Goal: Information Seeking & Learning: Learn about a topic

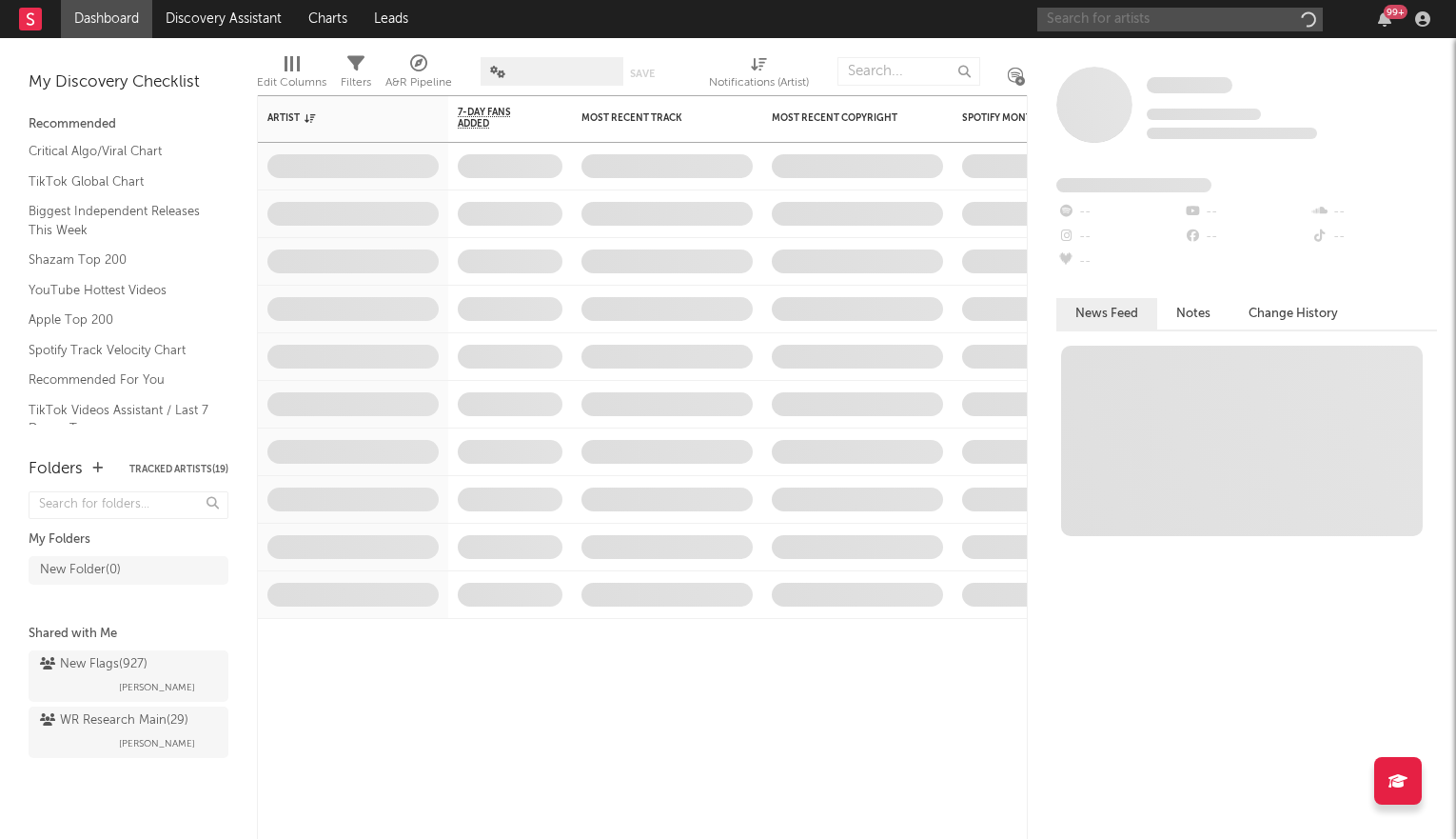
click at [1097, 15] on input "text" at bounding box center [1180, 19] width 285 height 24
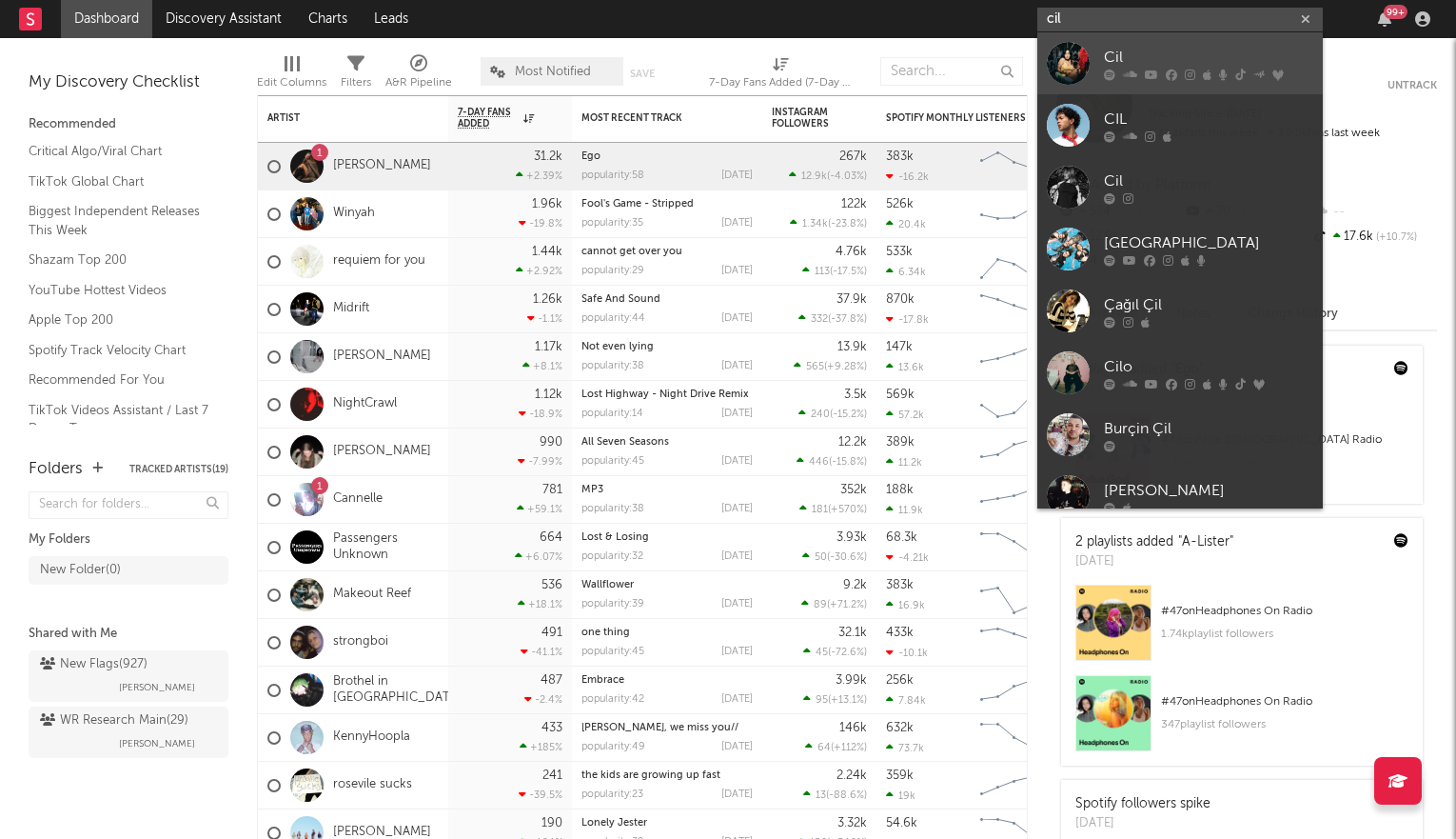
type input "cil"
click at [1086, 46] on div at bounding box center [1068, 63] width 43 height 43
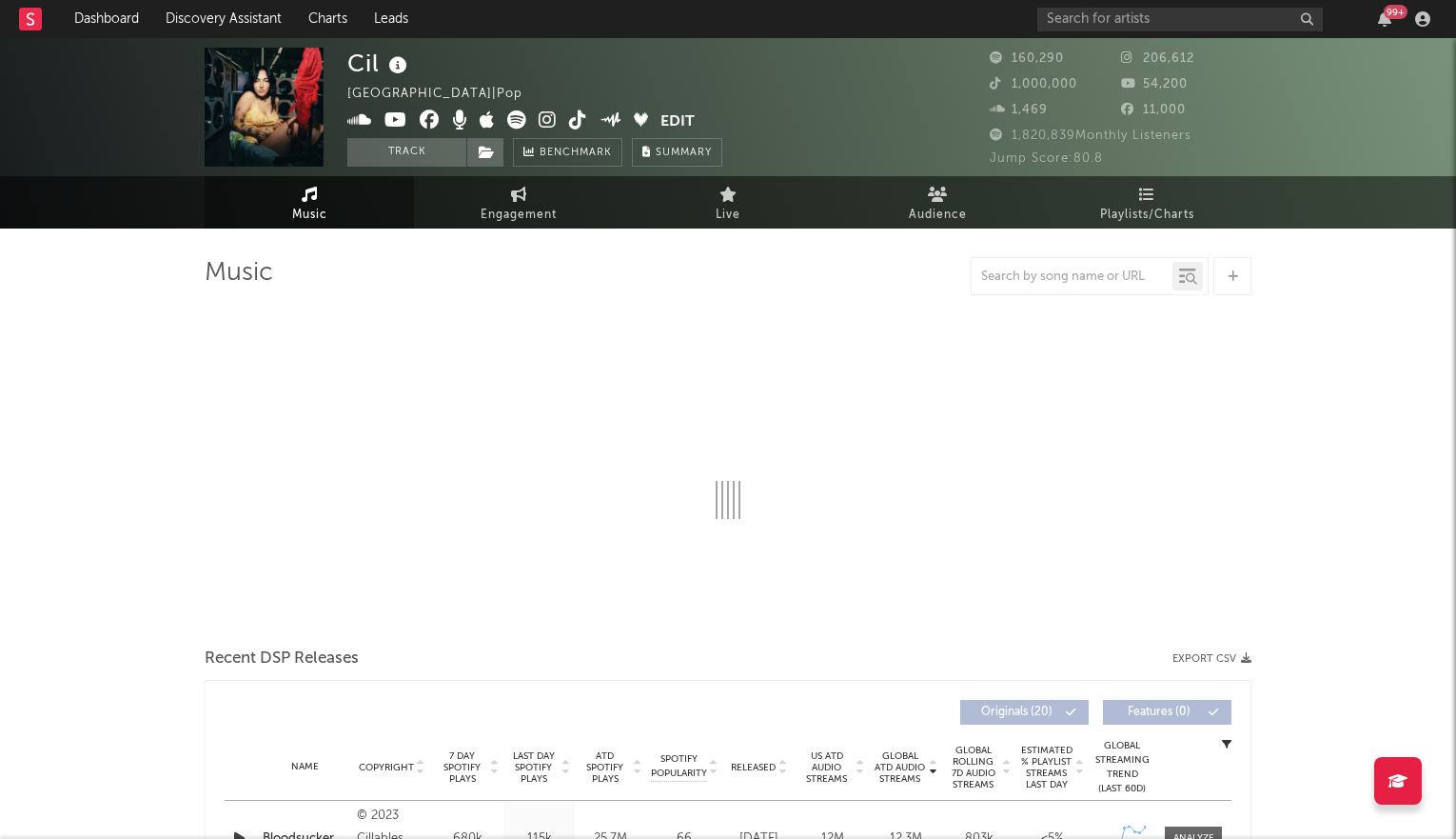
select select "6m"
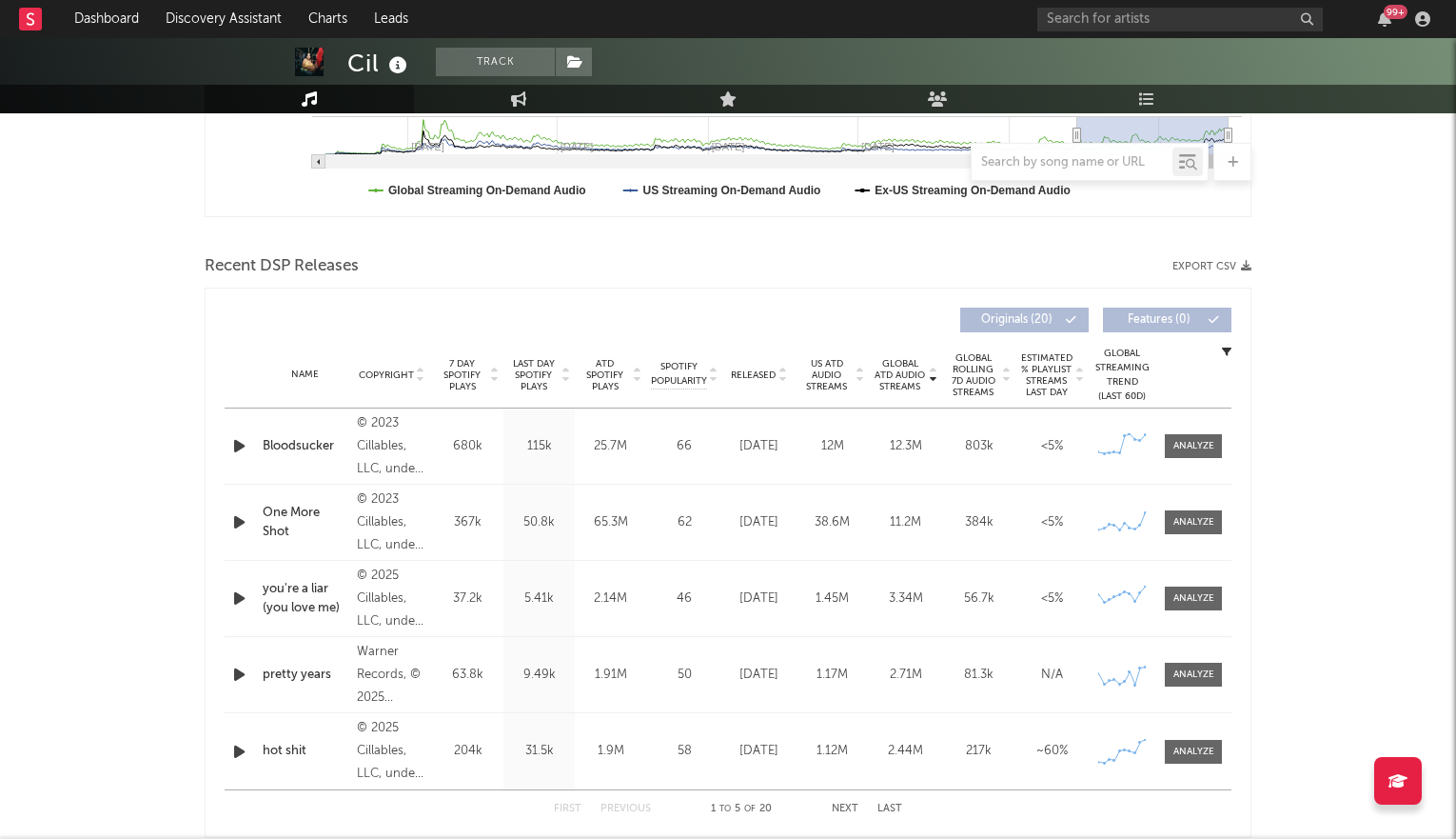
scroll to position [545, 0]
click at [784, 374] on icon at bounding box center [782, 377] width 10 height 8
click at [1197, 445] on div at bounding box center [1194, 443] width 41 height 14
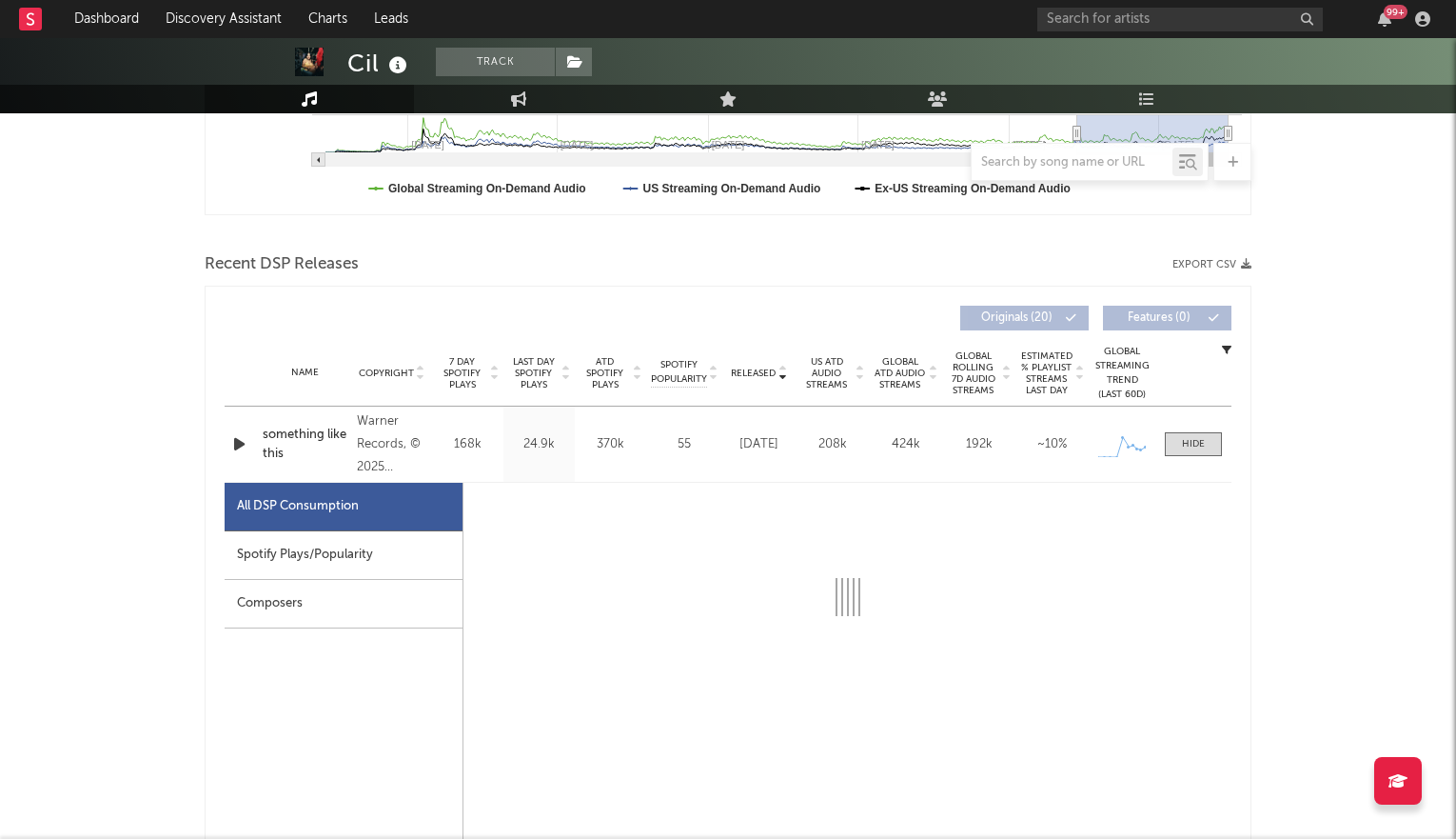
select select "1w"
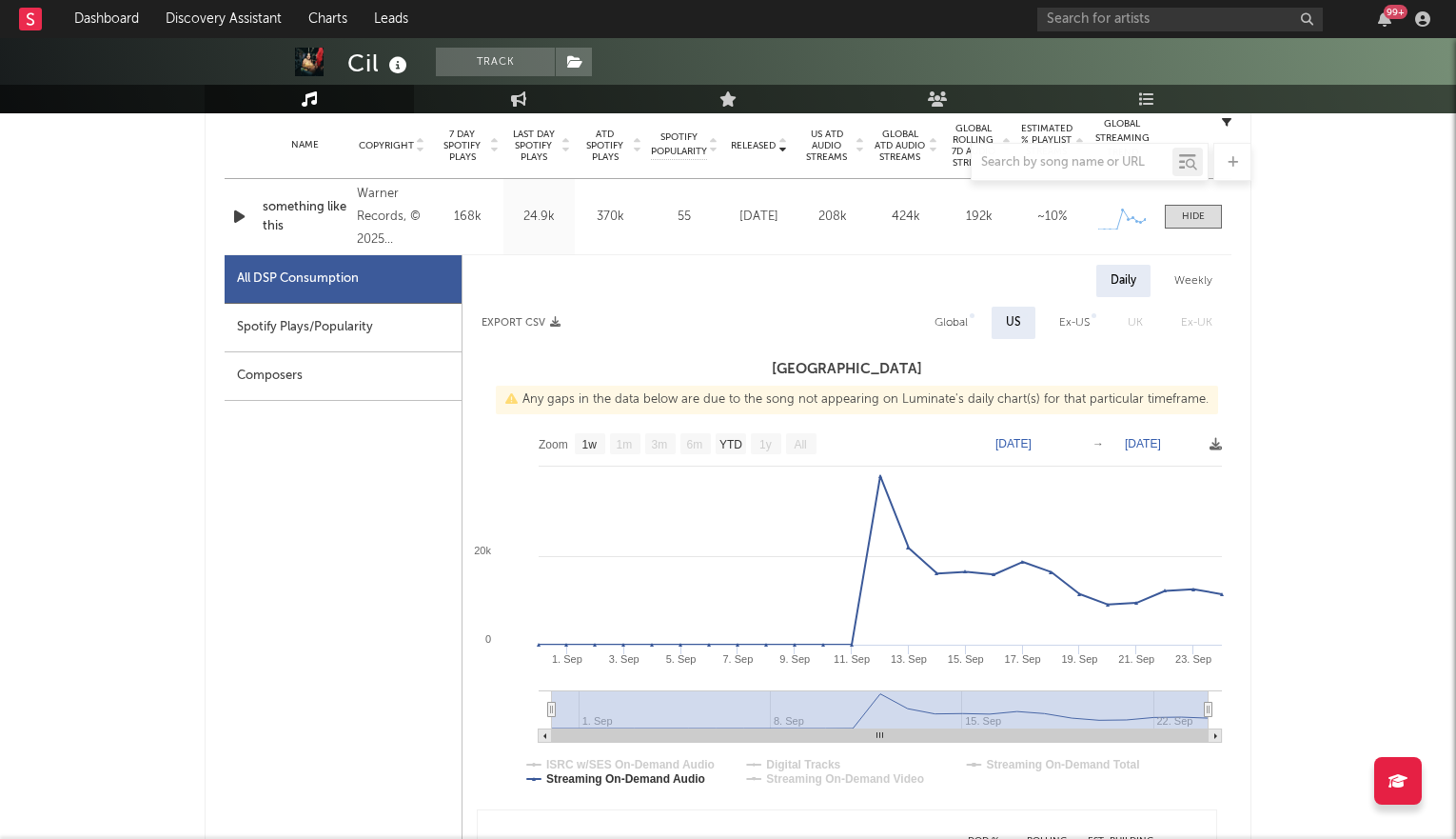
scroll to position [787, 0]
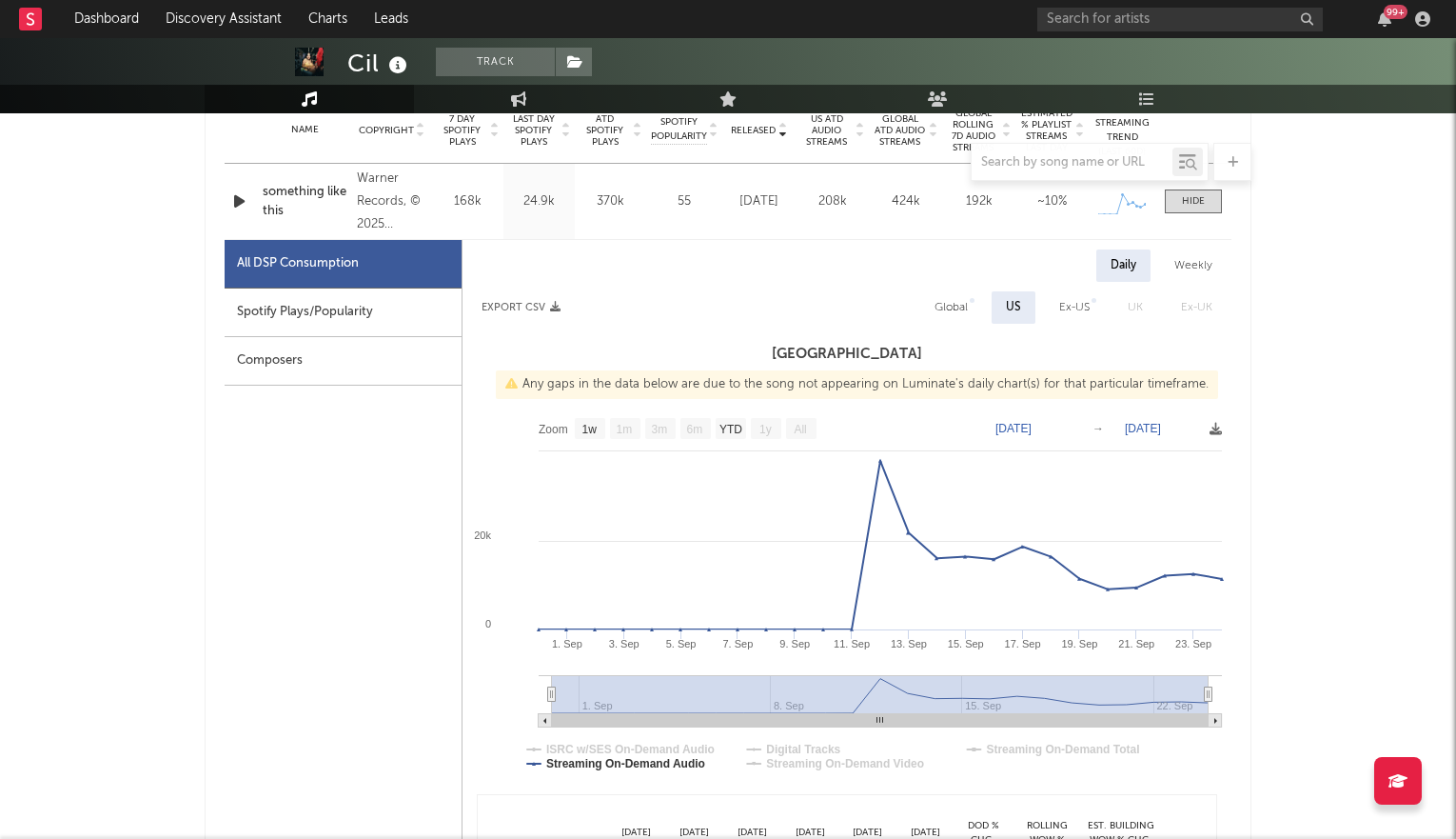
click at [961, 303] on div "Global" at bounding box center [951, 307] width 34 height 23
select select "1w"
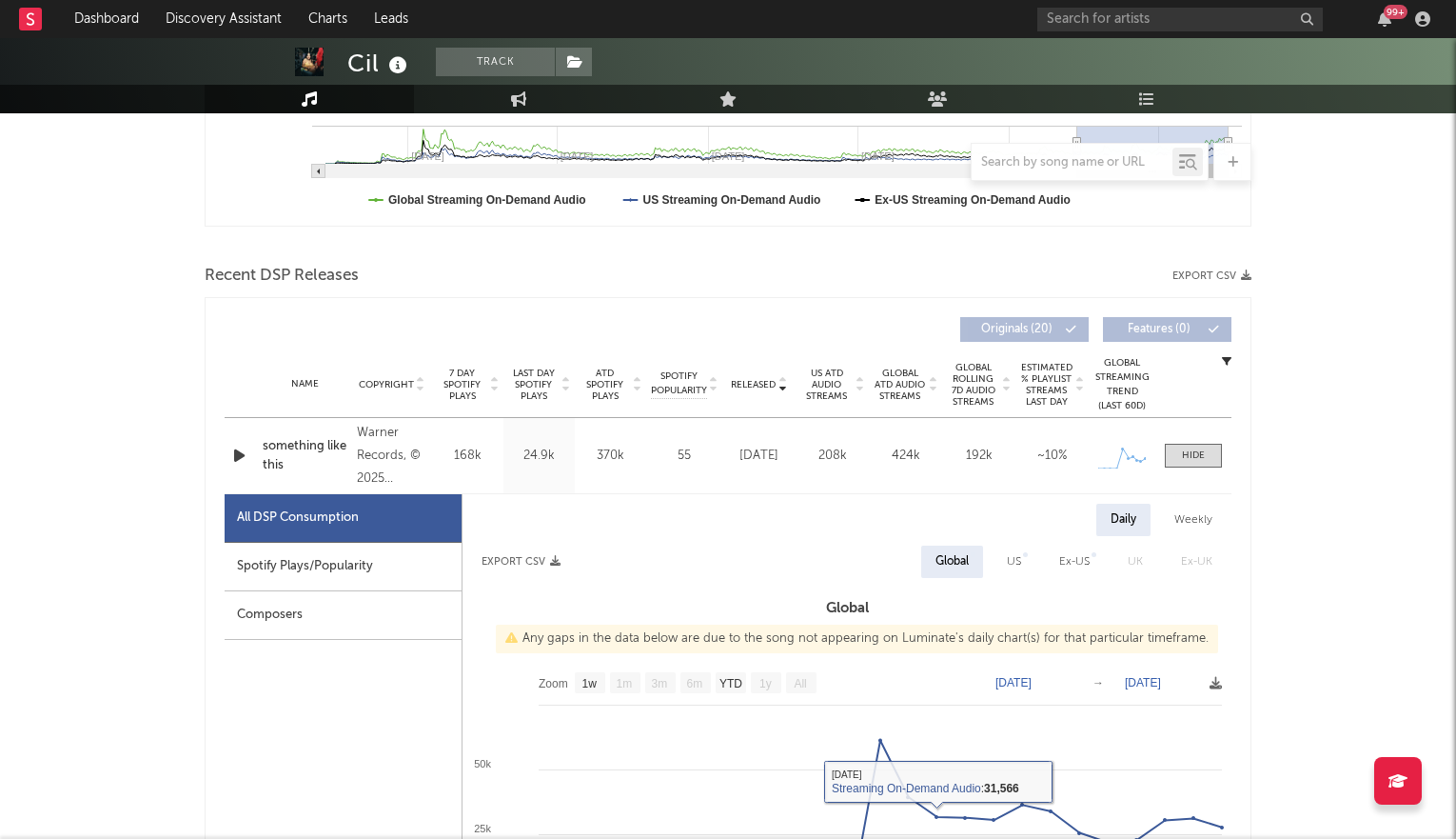
scroll to position [0, 0]
